Goal: Obtain resource: Download file/media

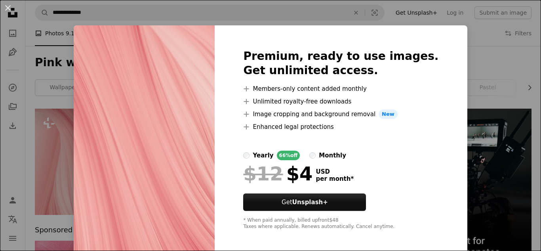
click at [168, 202] on img at bounding box center [144, 139] width 141 height 228
click at [120, 151] on img at bounding box center [144, 139] width 141 height 228
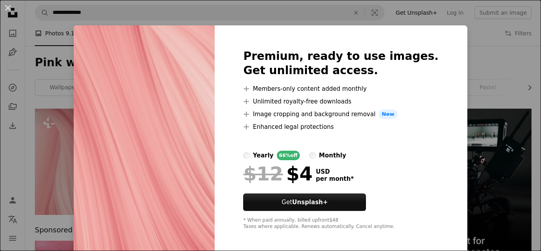
click at [120, 151] on img at bounding box center [144, 139] width 141 height 228
drag, startPoint x: 120, startPoint y: 151, endPoint x: 228, endPoint y: 34, distance: 159.2
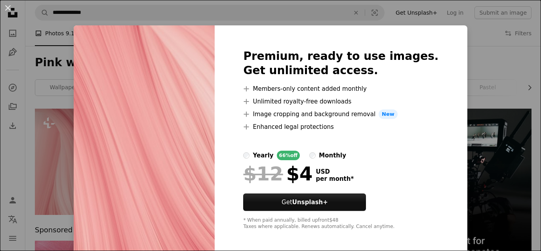
click at [215, 34] on img at bounding box center [144, 139] width 141 height 228
